Goal: Task Accomplishment & Management: Manage account settings

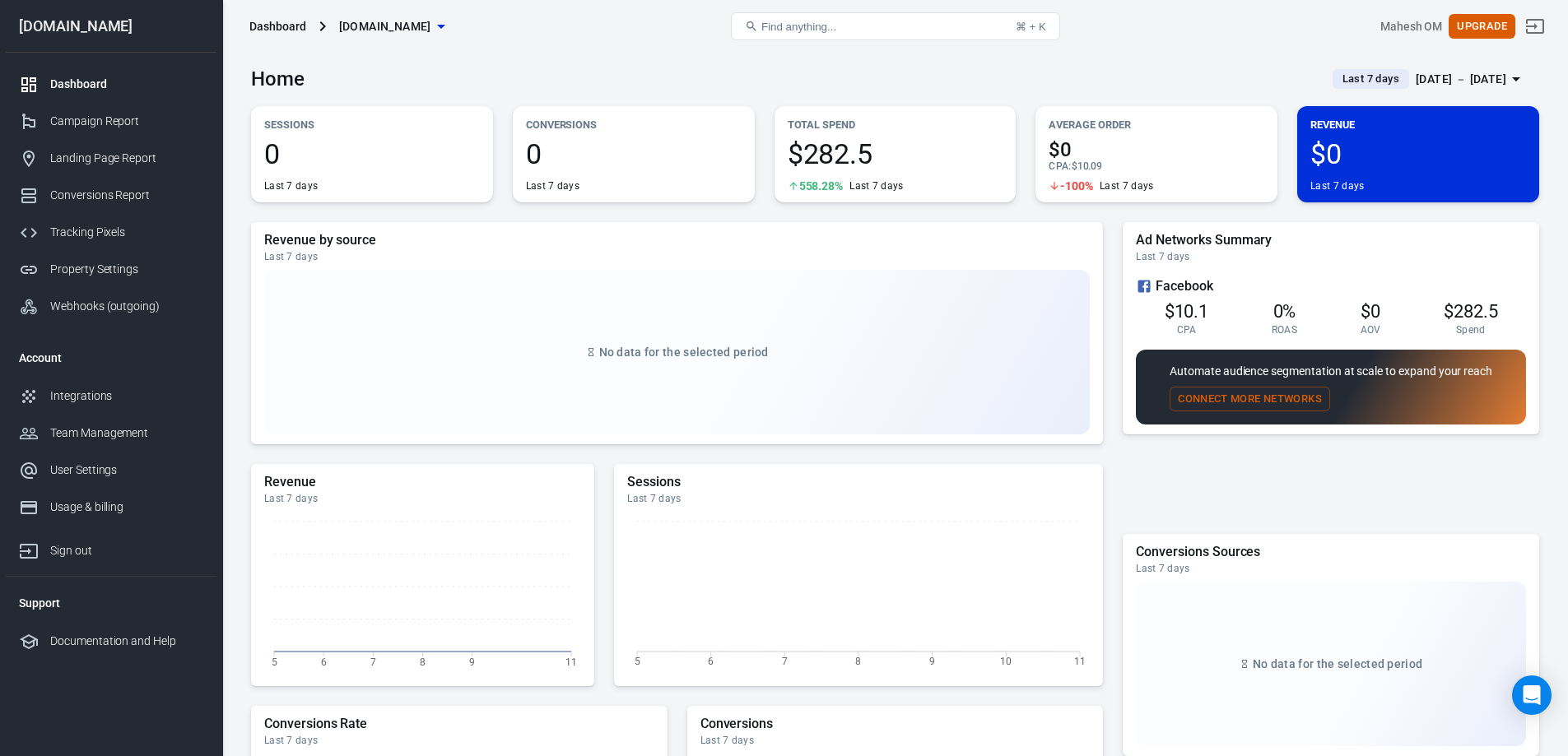
click at [623, 434] on div "No data for the selected period" at bounding box center [676, 351] width 826 height 164
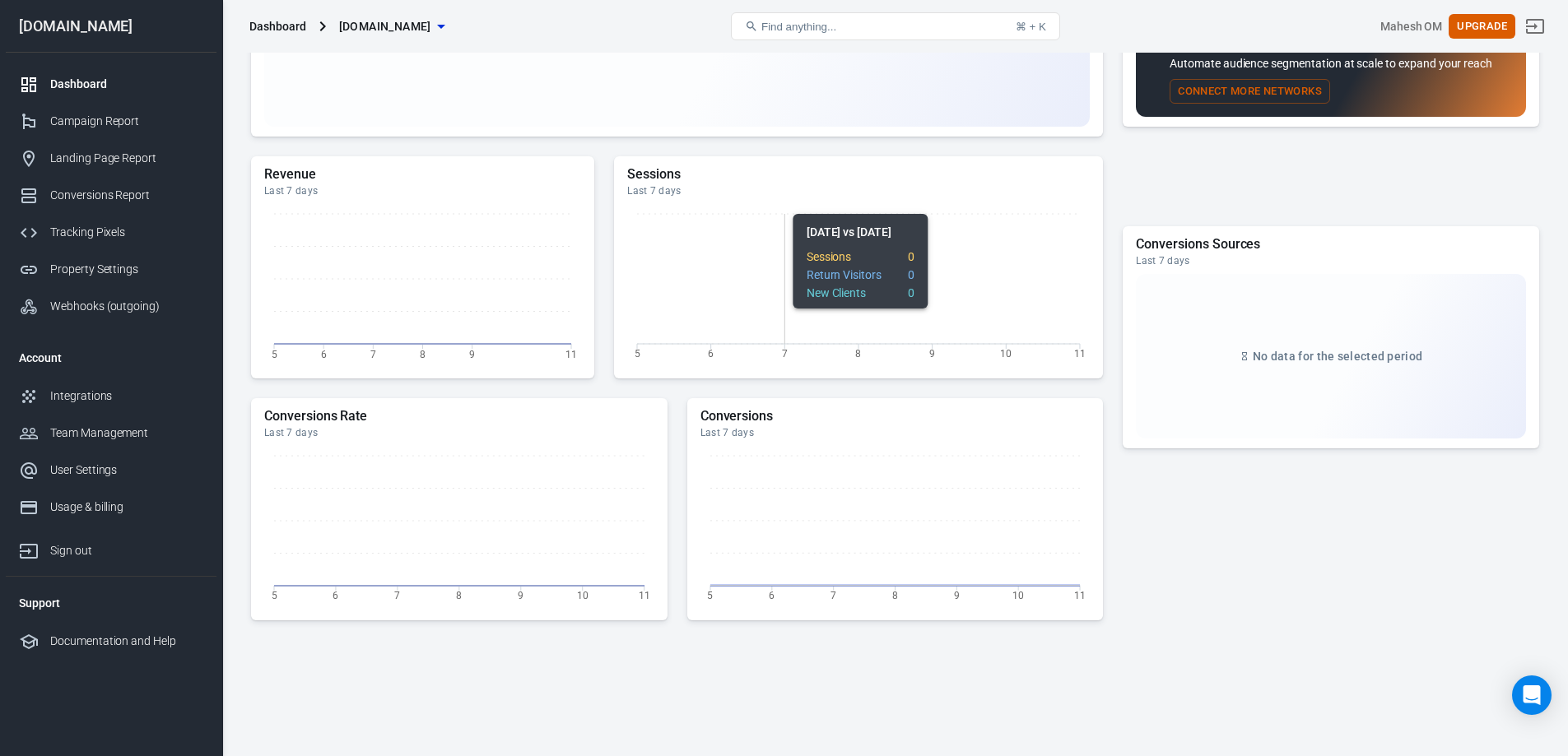
scroll to position [368, 0]
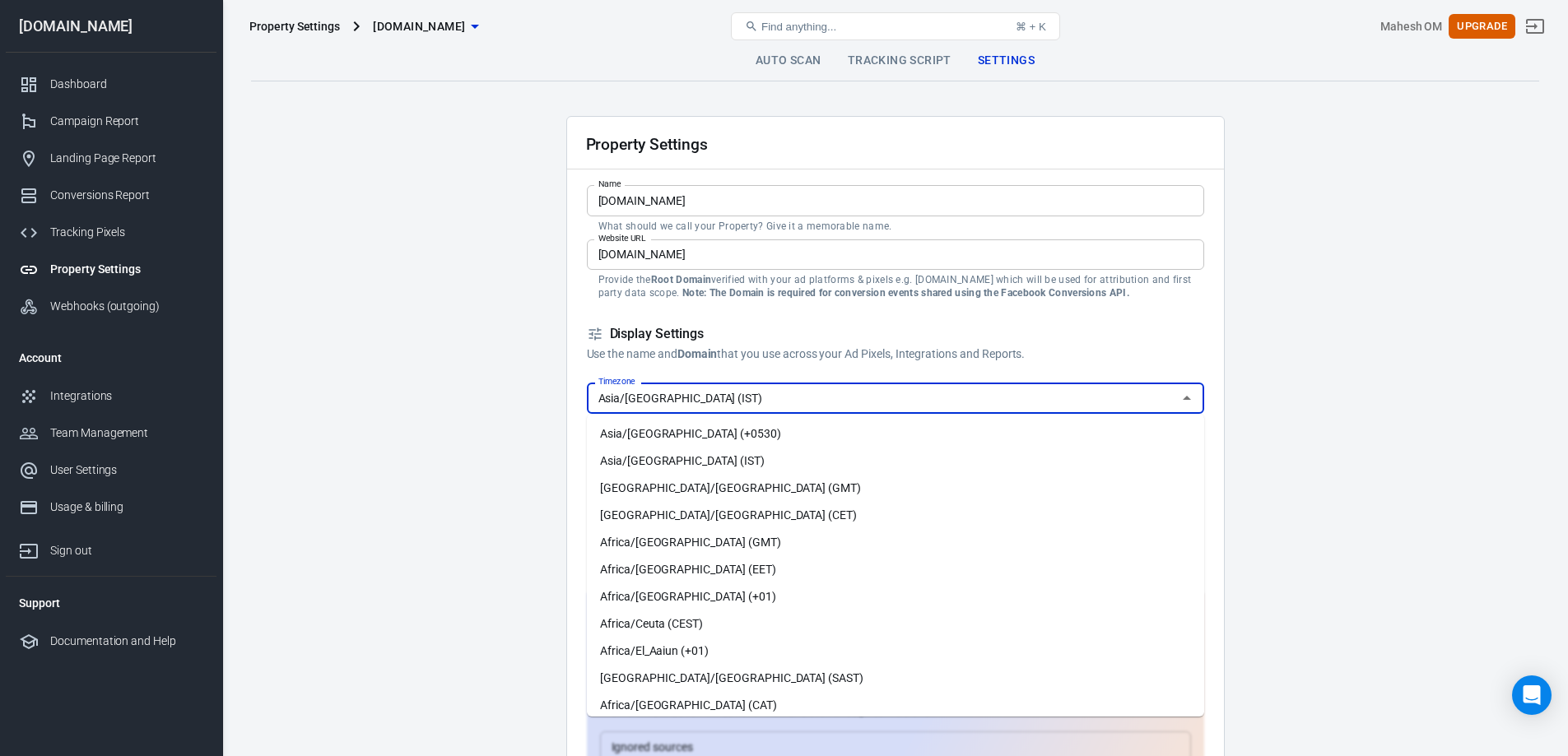
click at [677, 389] on input "Asia/Calcutta (IST)" at bounding box center [881, 398] width 580 height 21
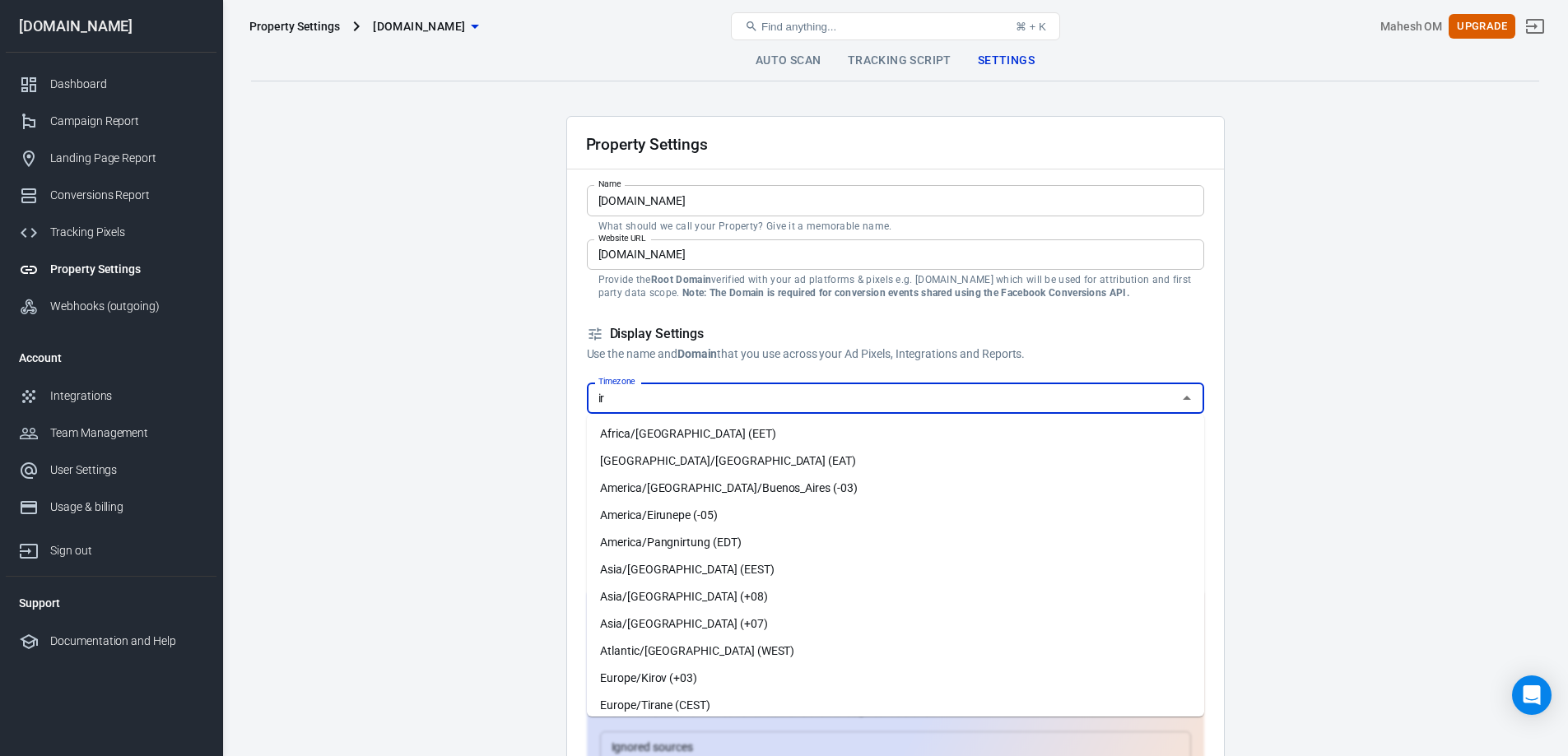
type input "i"
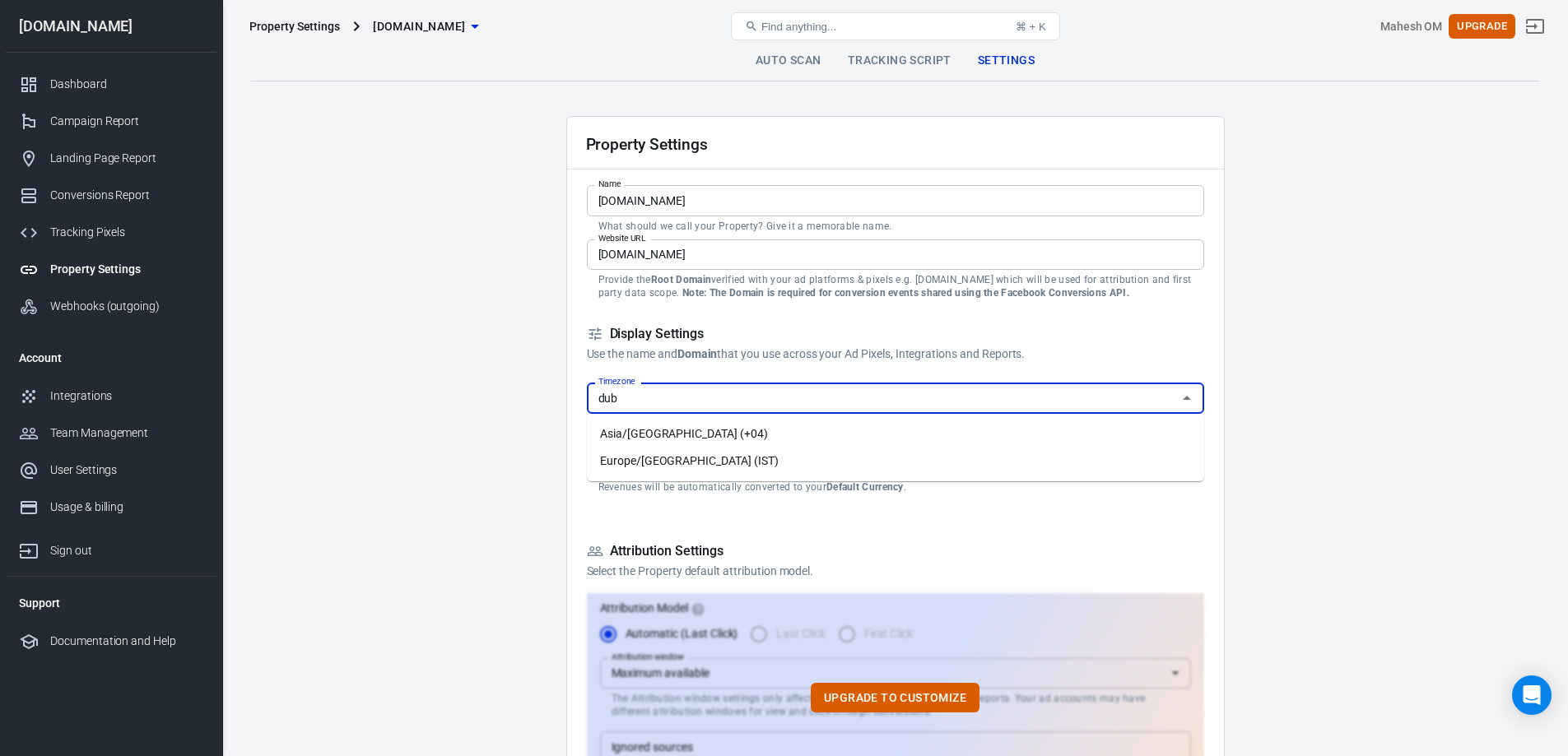
click at [687, 455] on li "Europe/Dublin (IST)" at bounding box center [895, 462] width 617 height 28
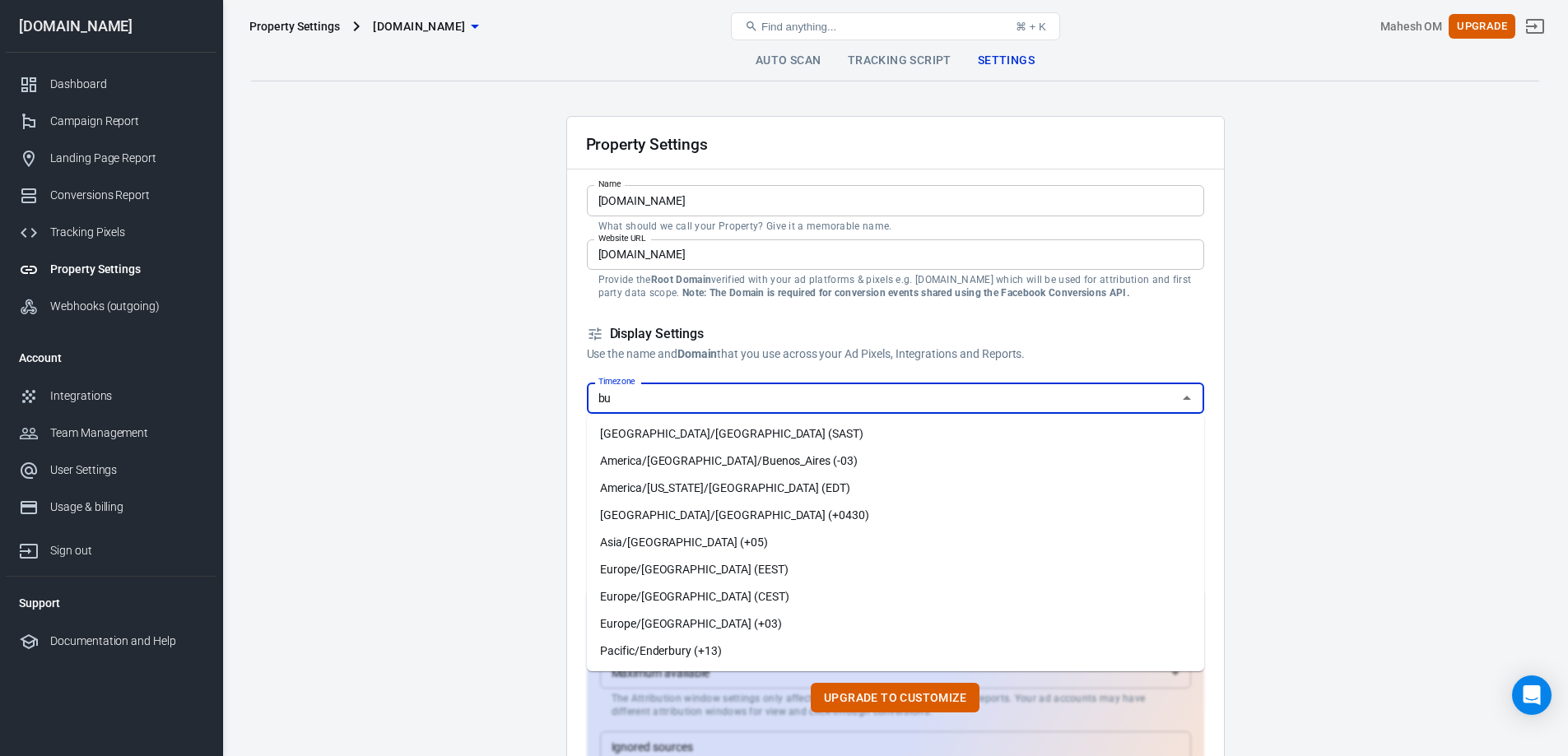
type input "b"
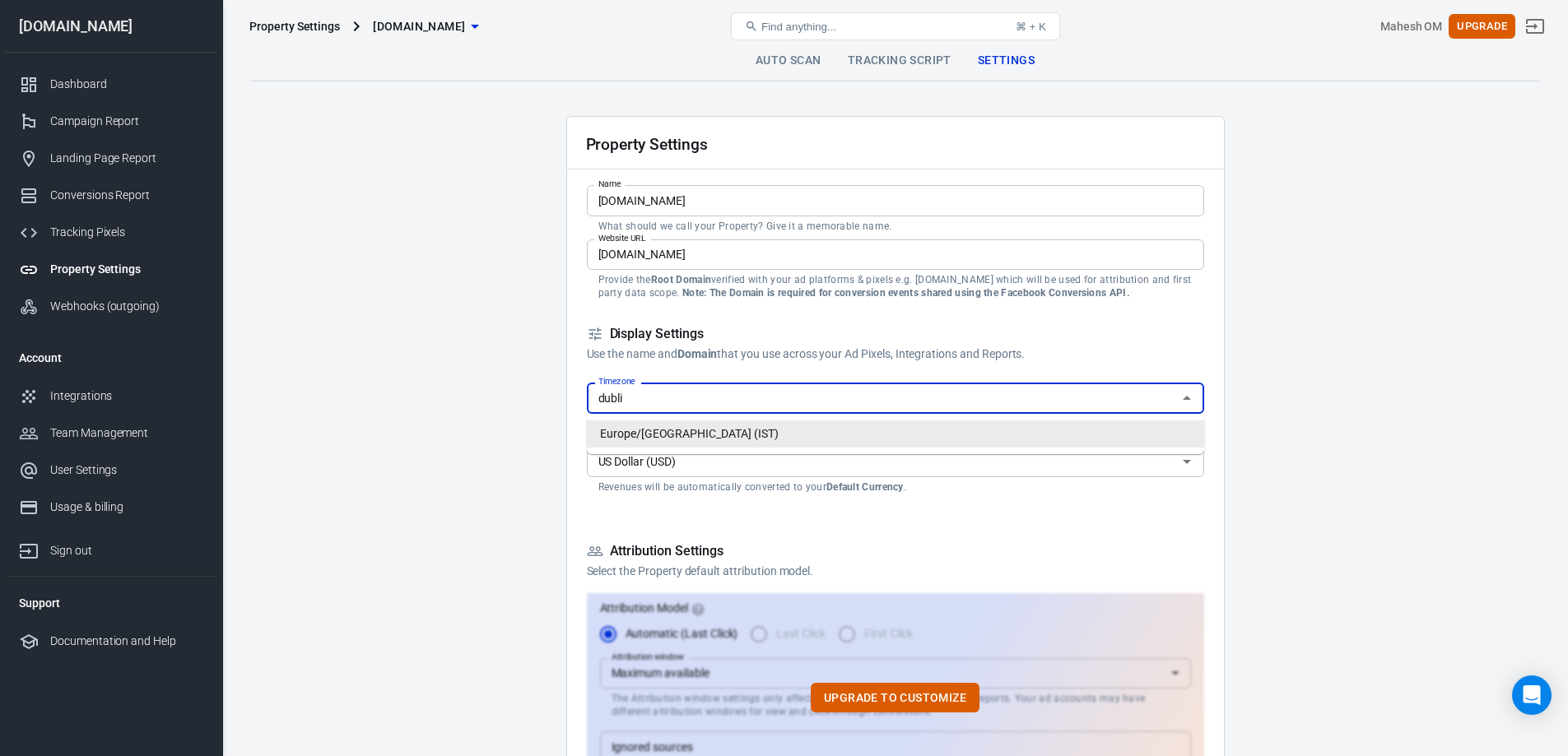
click at [713, 435] on li "Europe/Dublin (IST)" at bounding box center [895, 434] width 617 height 28
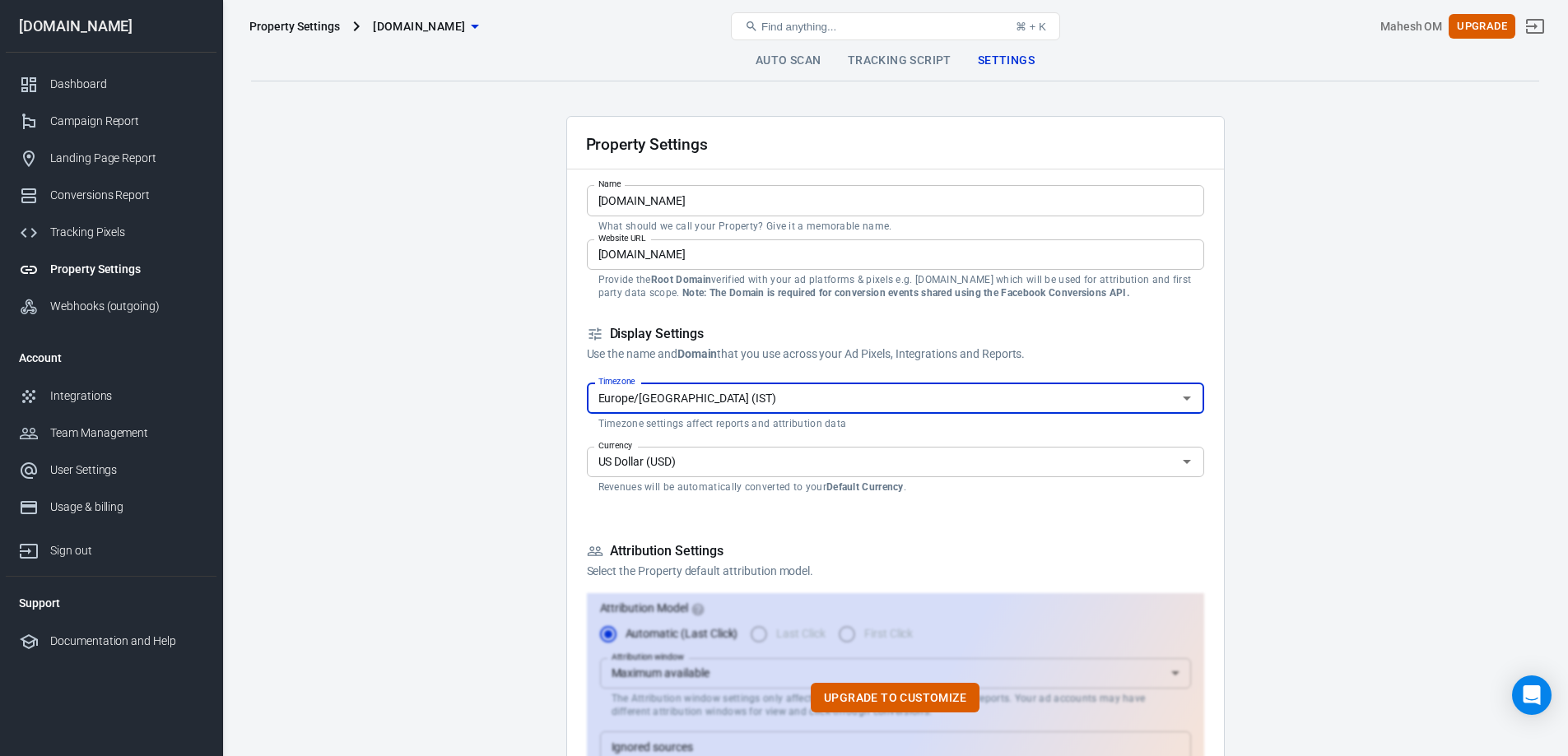
type input "Europe/Dublin (IST)"
click at [685, 461] on input "US Dollar (USD)" at bounding box center [881, 462] width 580 height 21
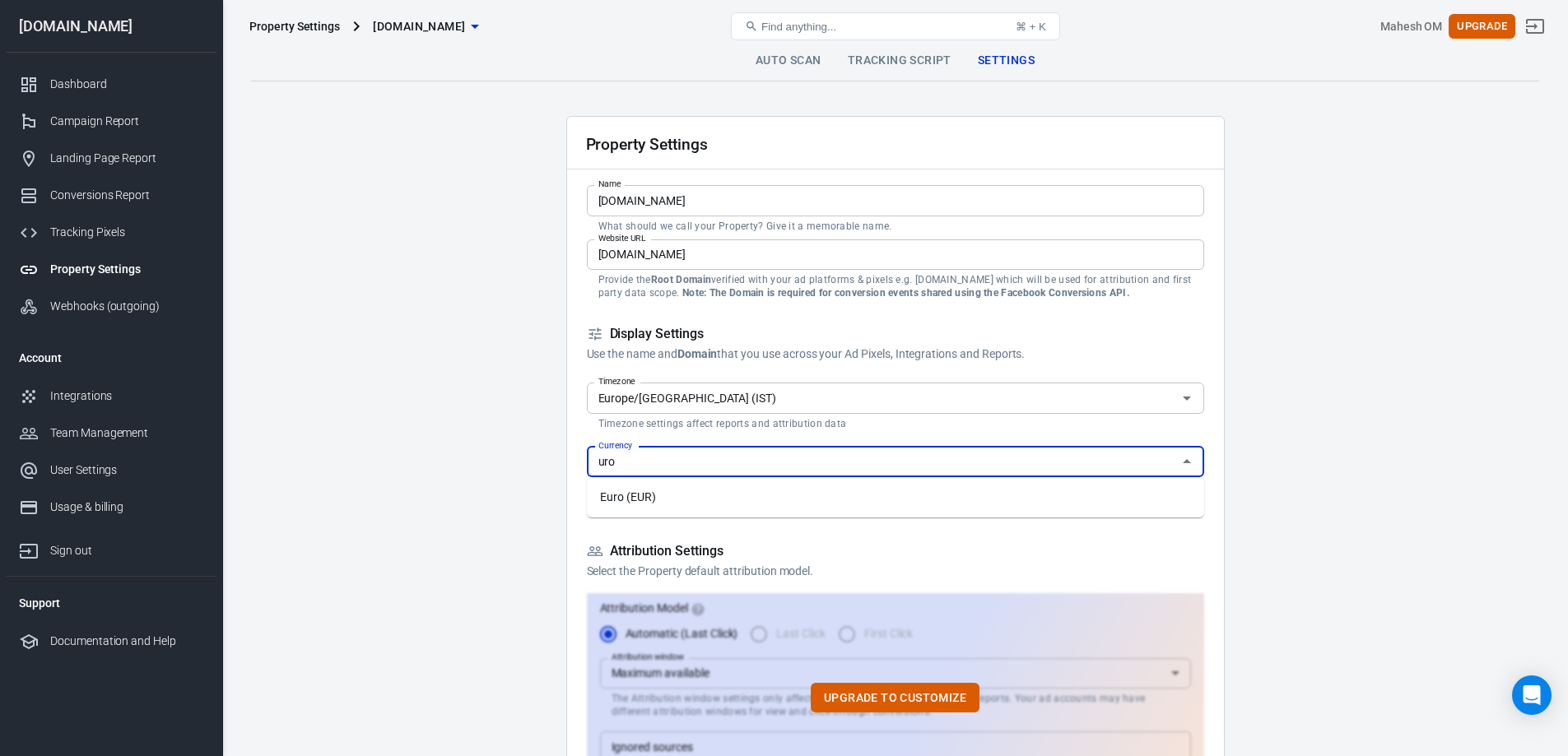
click at [713, 503] on li "Euro (EUR)" at bounding box center [895, 498] width 617 height 28
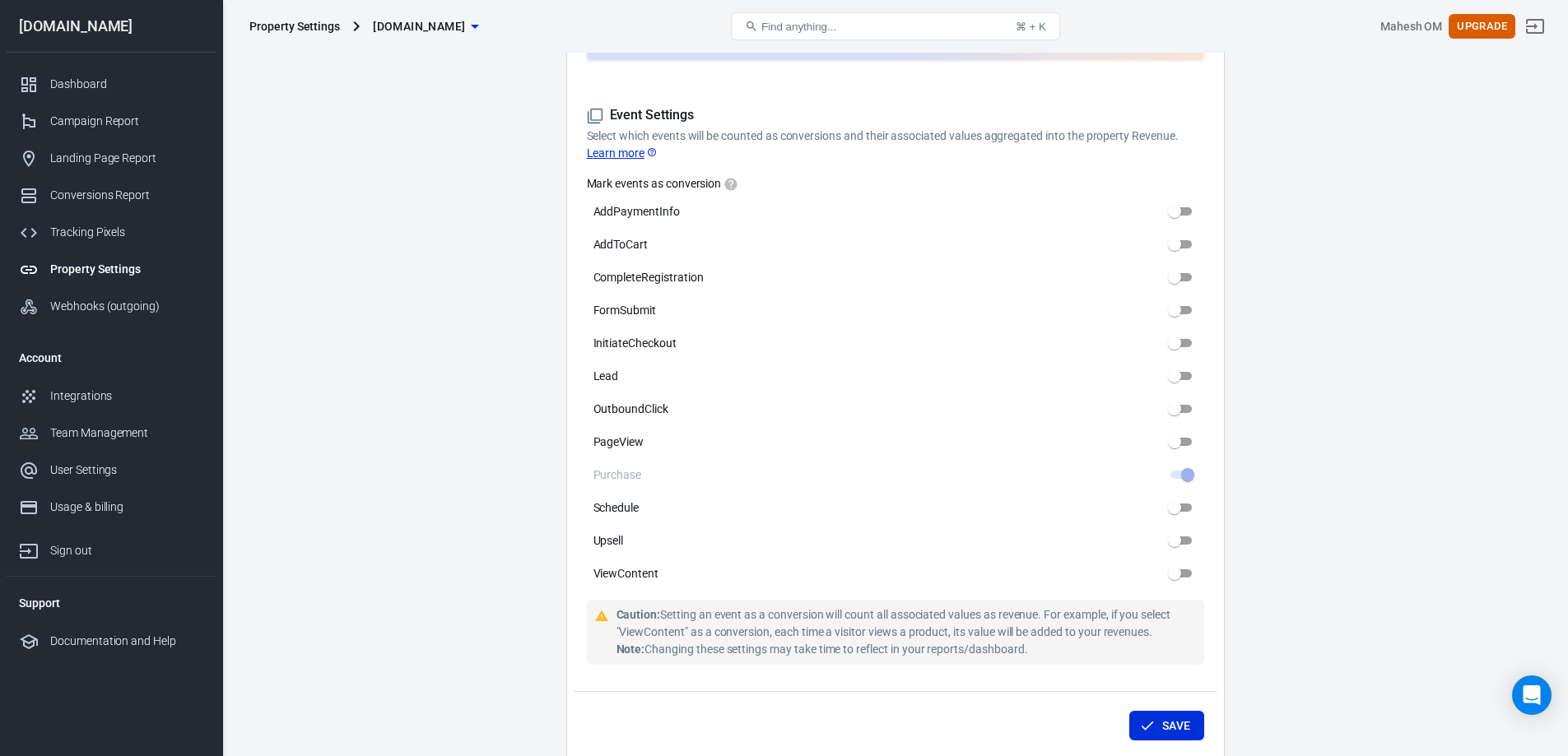
scroll to position [1070, 0]
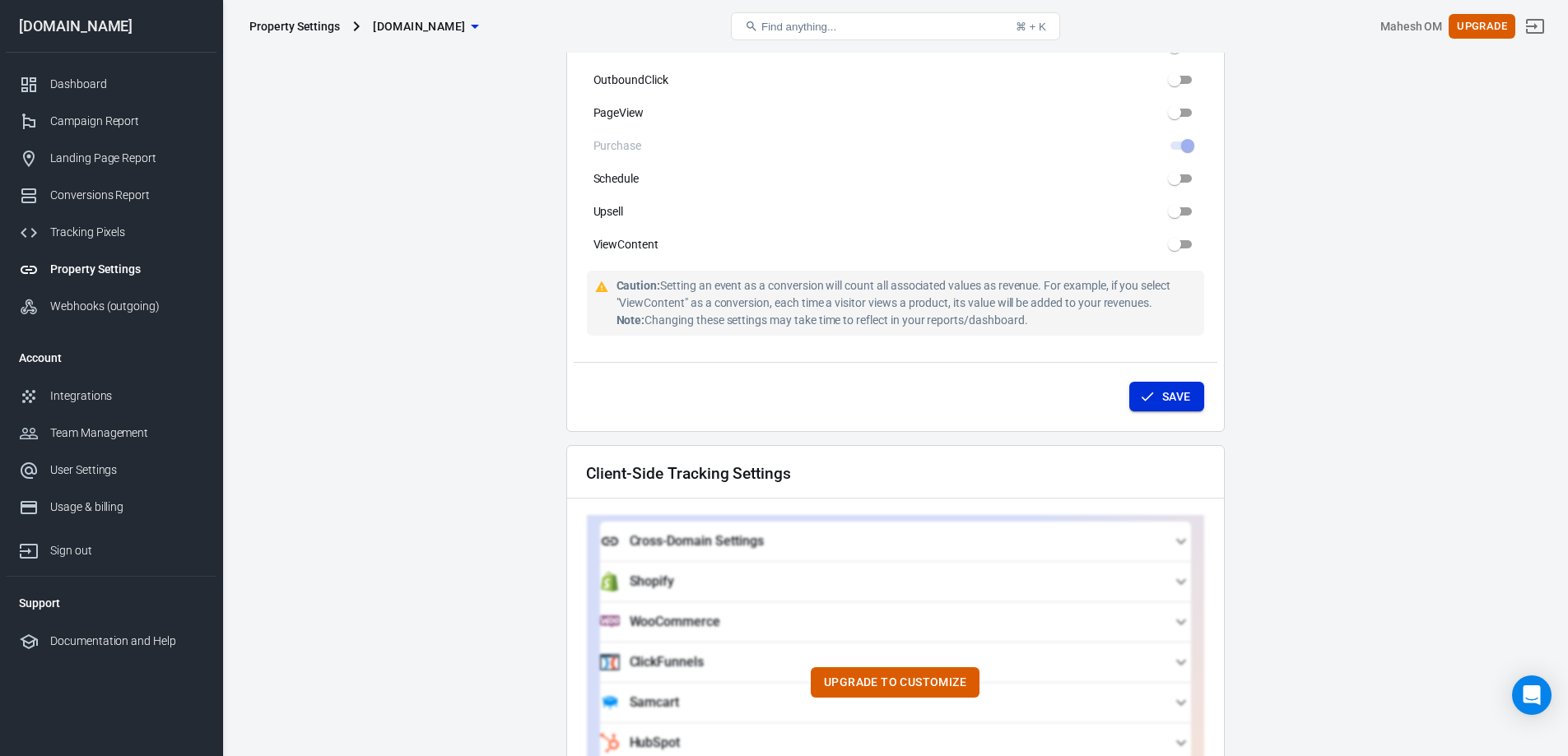
type input "Euro (EUR)"
click at [1182, 389] on button "Save" at bounding box center [1166, 397] width 75 height 31
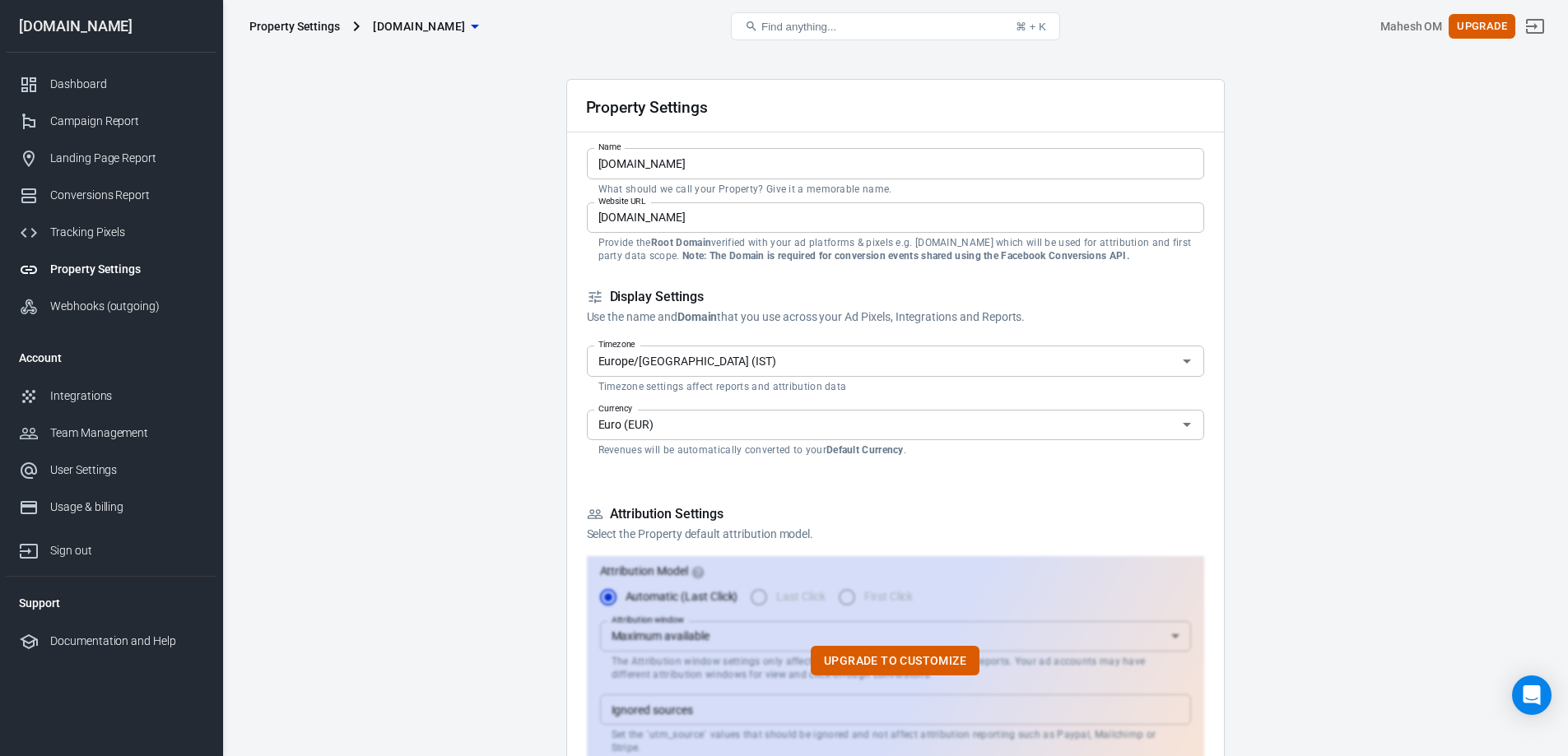
scroll to position [0, 0]
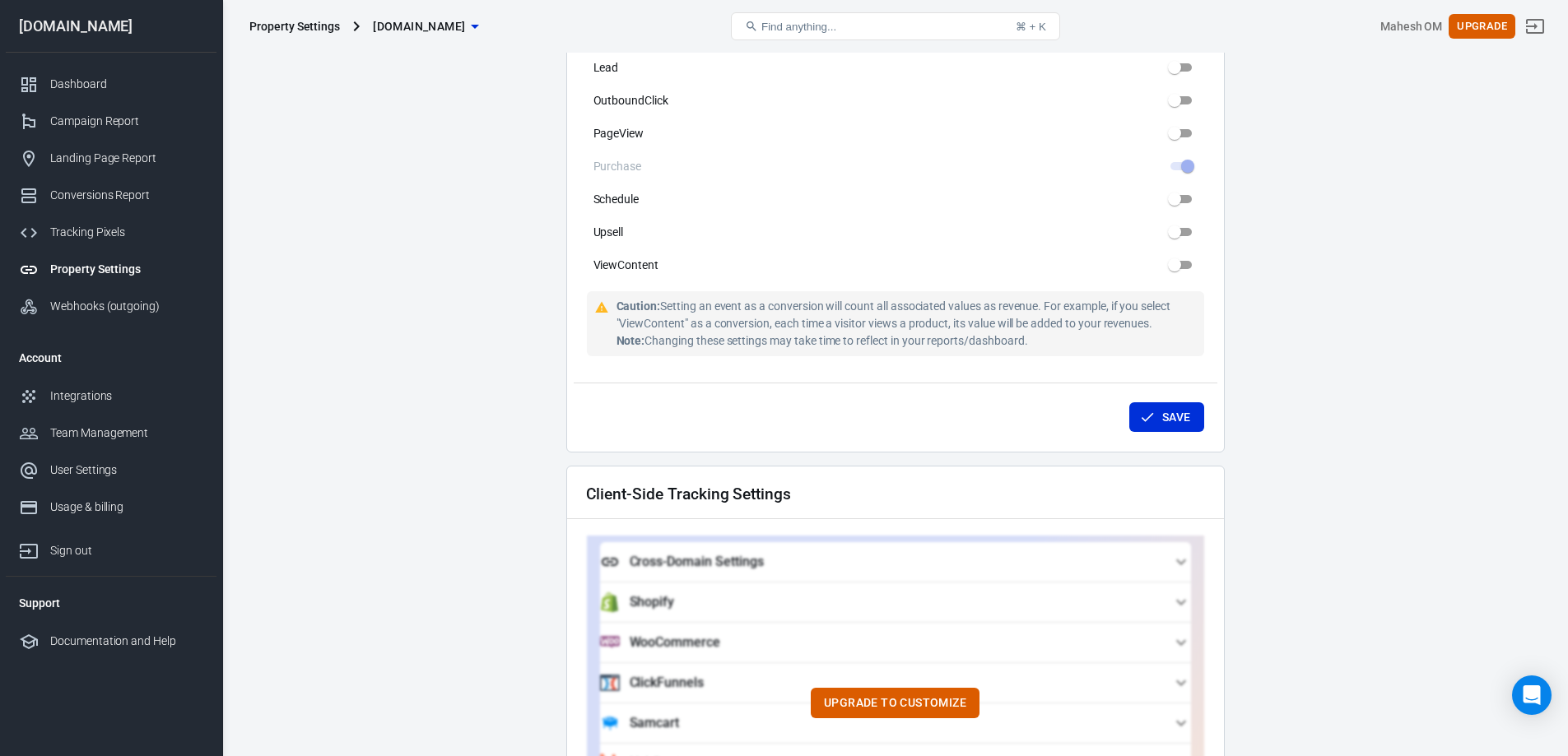
scroll to position [1070, 0]
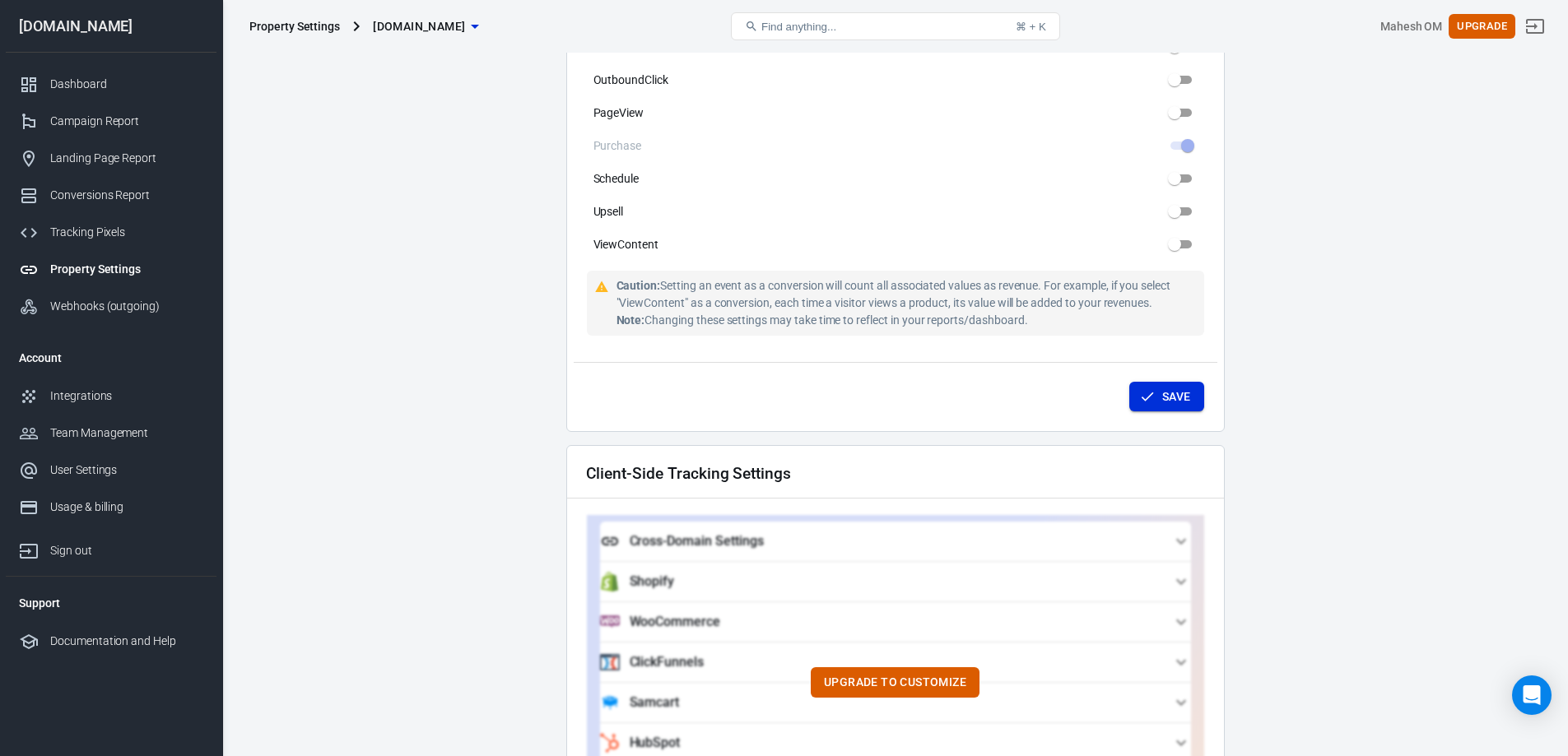
click at [1172, 382] on button "Save" at bounding box center [1166, 397] width 75 height 31
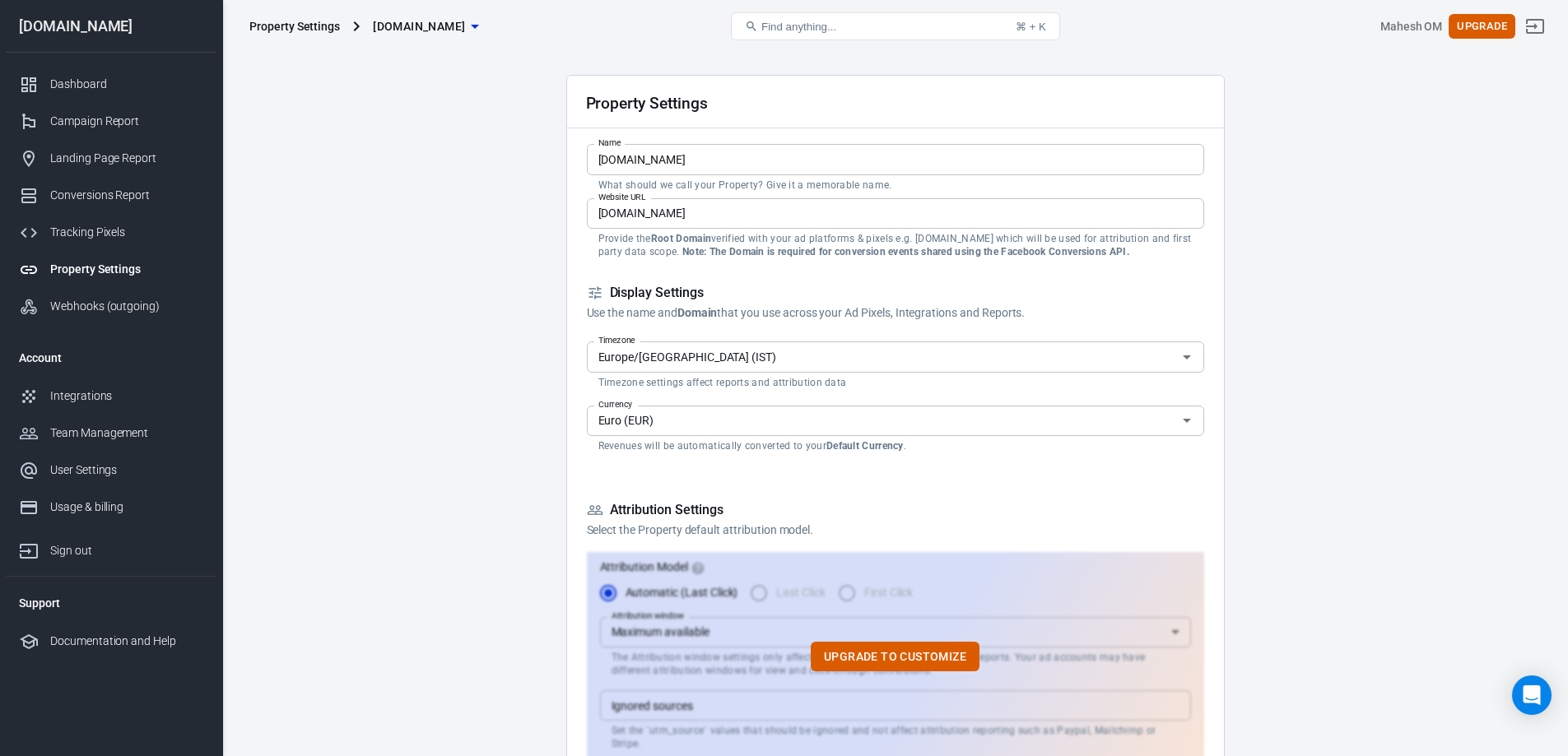
scroll to position [0, 0]
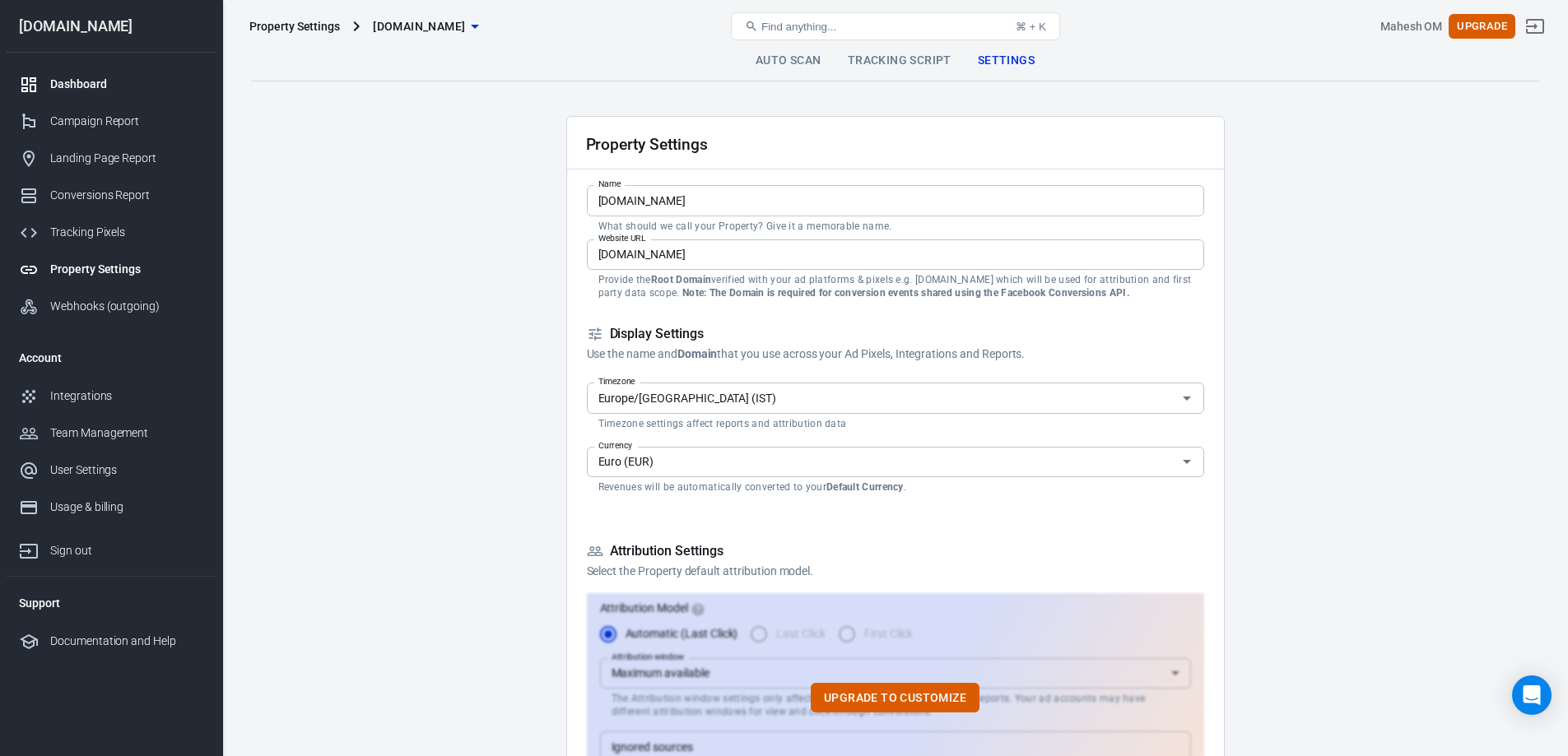
click at [62, 91] on div "Dashboard" at bounding box center [127, 85] width 154 height 18
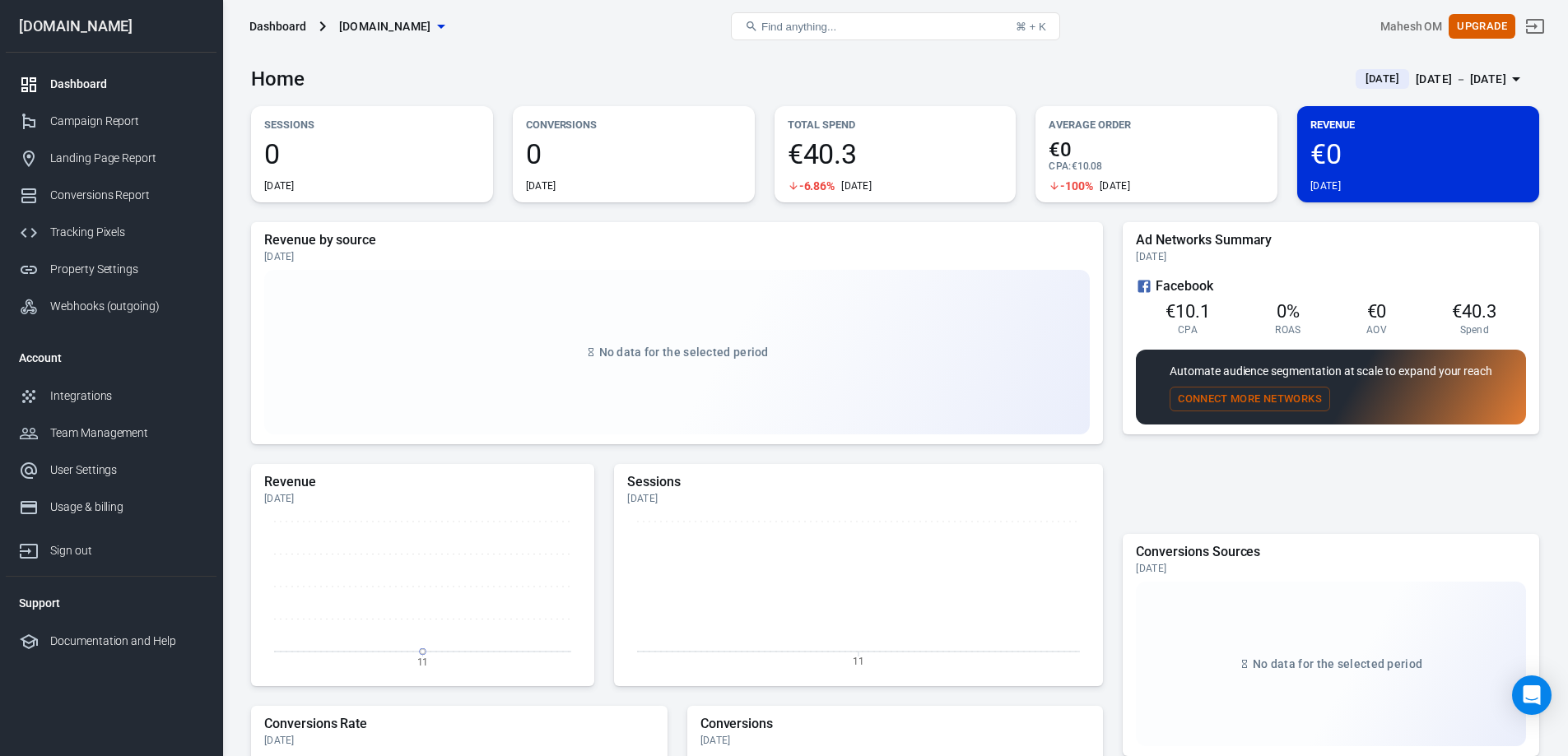
click at [1344, 34] on div "Mahesh OM Upgrade" at bounding box center [1332, 27] width 430 height 39
click at [234, 205] on div "Home Today Aug 11 － Aug 11, 2025 Sessions 0 Today Conversions 0 Today Total Spe…" at bounding box center [895, 589] width 1346 height 1072
